Goal: Task Accomplishment & Management: Manage account settings

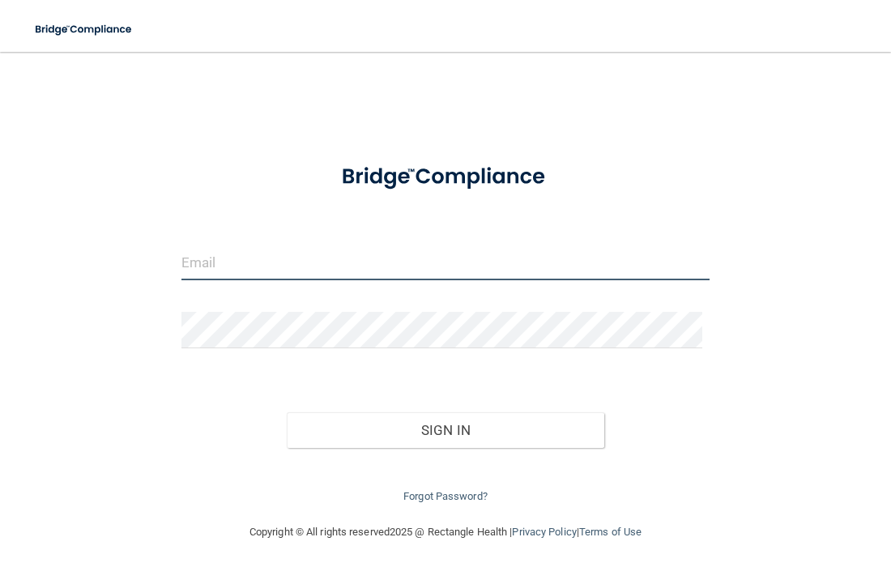
click at [262, 262] on input "email" at bounding box center [445, 262] width 529 height 36
type input "[EMAIL_ADDRESS][DOMAIN_NAME]"
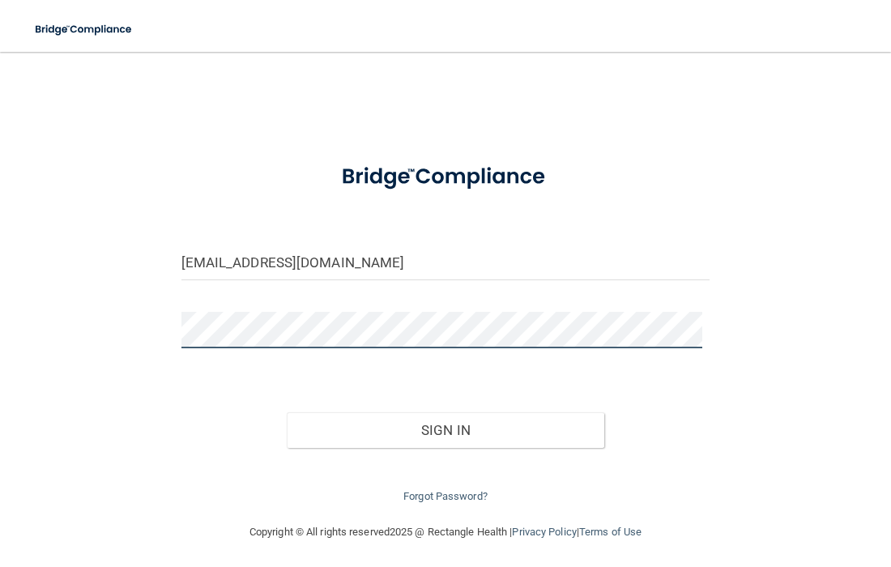
click at [287, 412] on button "Sign In" at bounding box center [445, 430] width 317 height 36
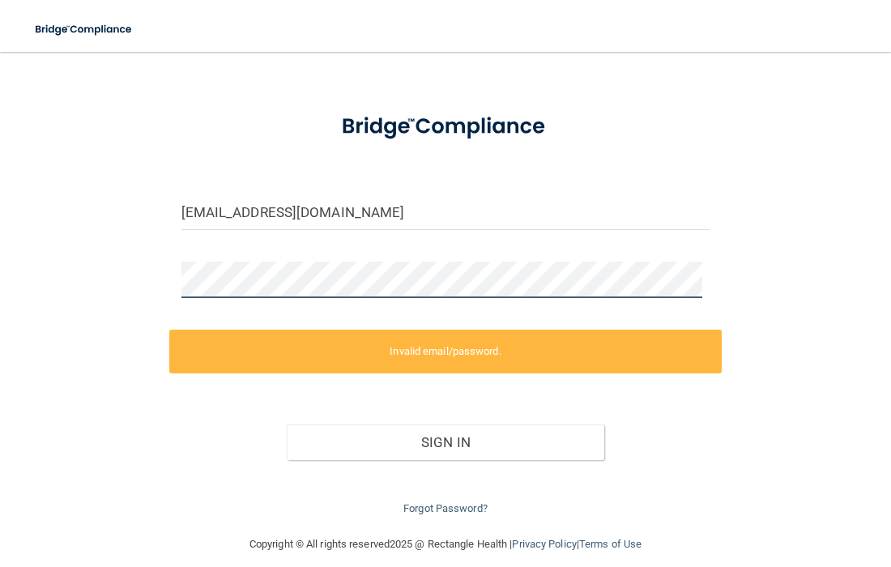
scroll to position [66, 0]
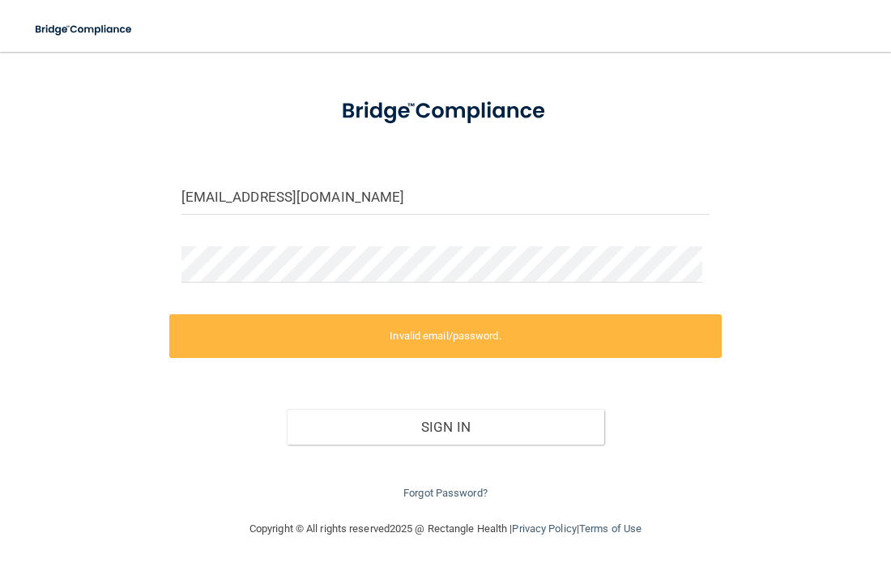
drag, startPoint x: 234, startPoint y: 134, endPoint x: 211, endPoint y: 52, distance: 85.1
click at [232, 126] on div at bounding box center [445, 111] width 553 height 56
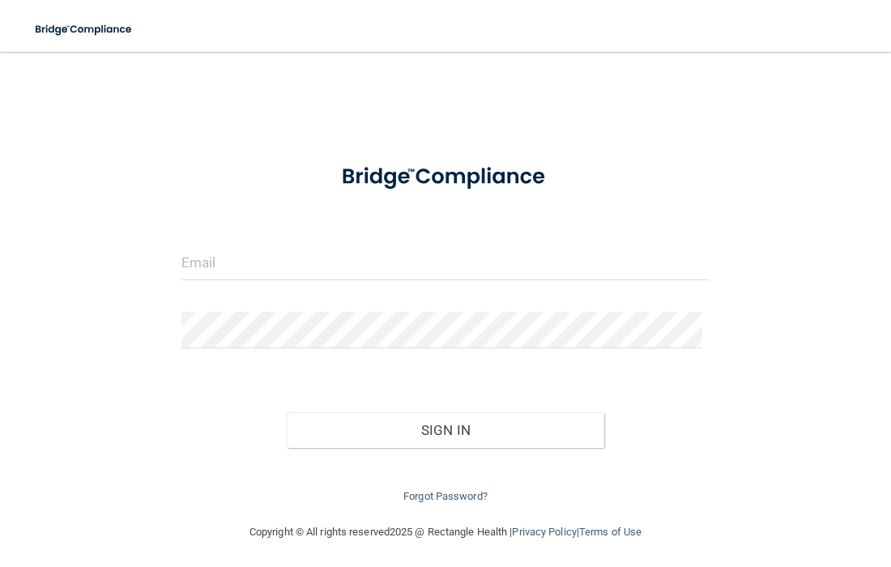
scroll to position [3, 0]
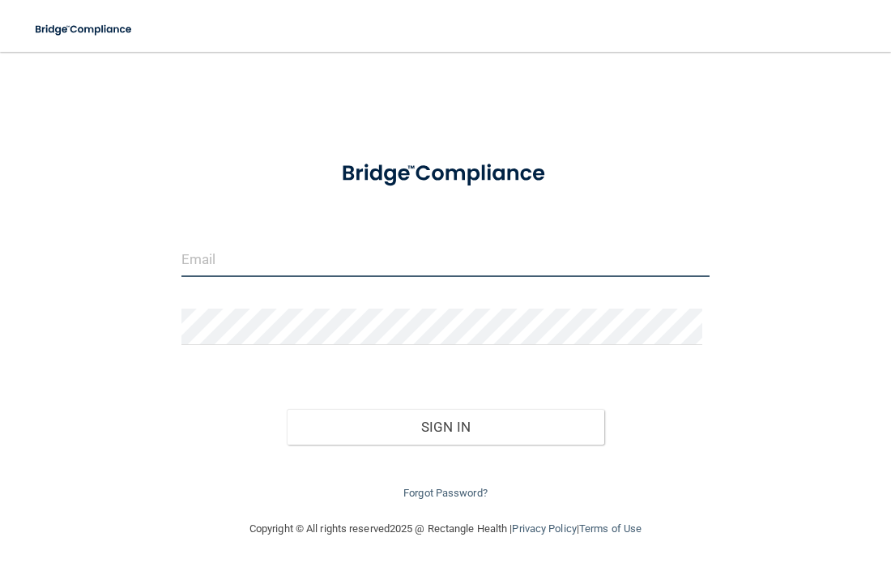
click at [352, 259] on input "email" at bounding box center [445, 259] width 529 height 36
